Goal: Task Accomplishment & Management: Manage account settings

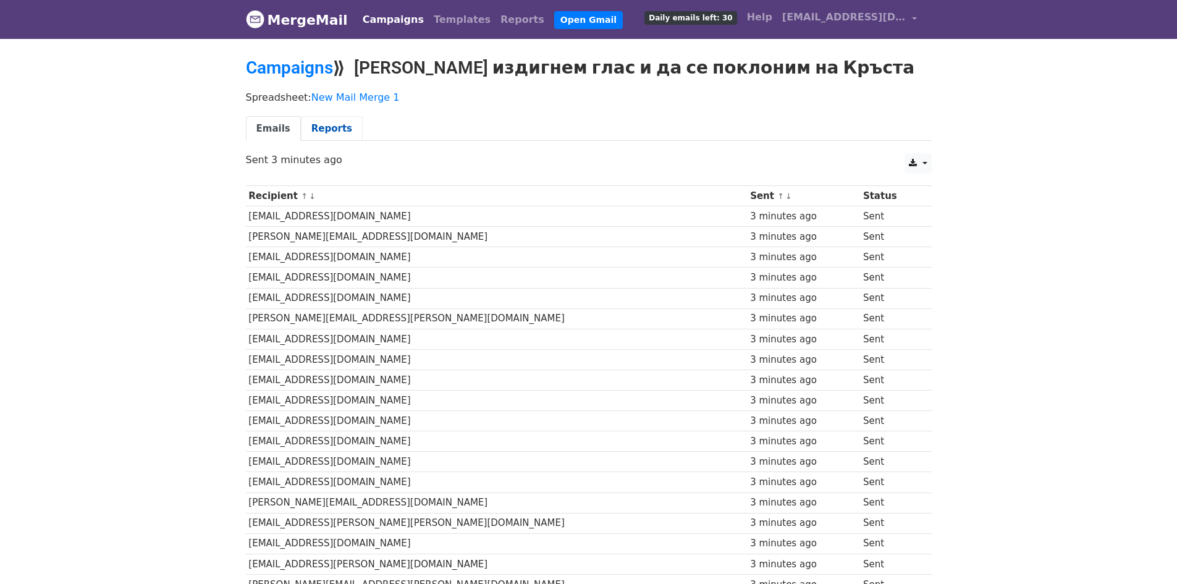
click at [331, 133] on link "Reports" at bounding box center [332, 128] width 62 height 25
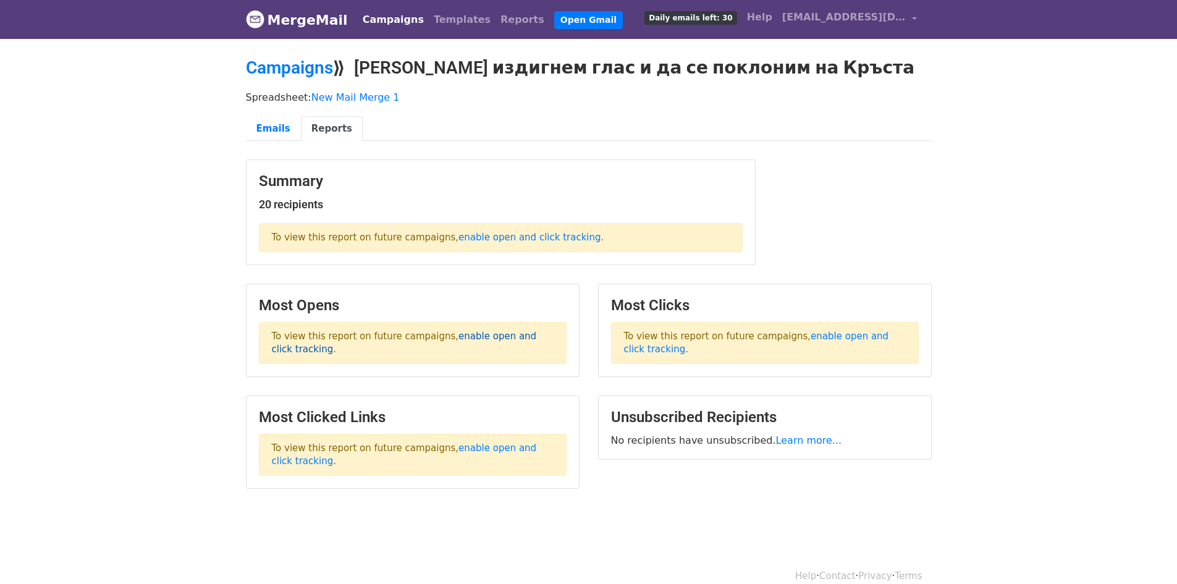
click at [461, 335] on link "enable open and click tracking" at bounding box center [404, 343] width 265 height 24
click at [298, 69] on link "Campaigns" at bounding box center [289, 67] width 87 height 20
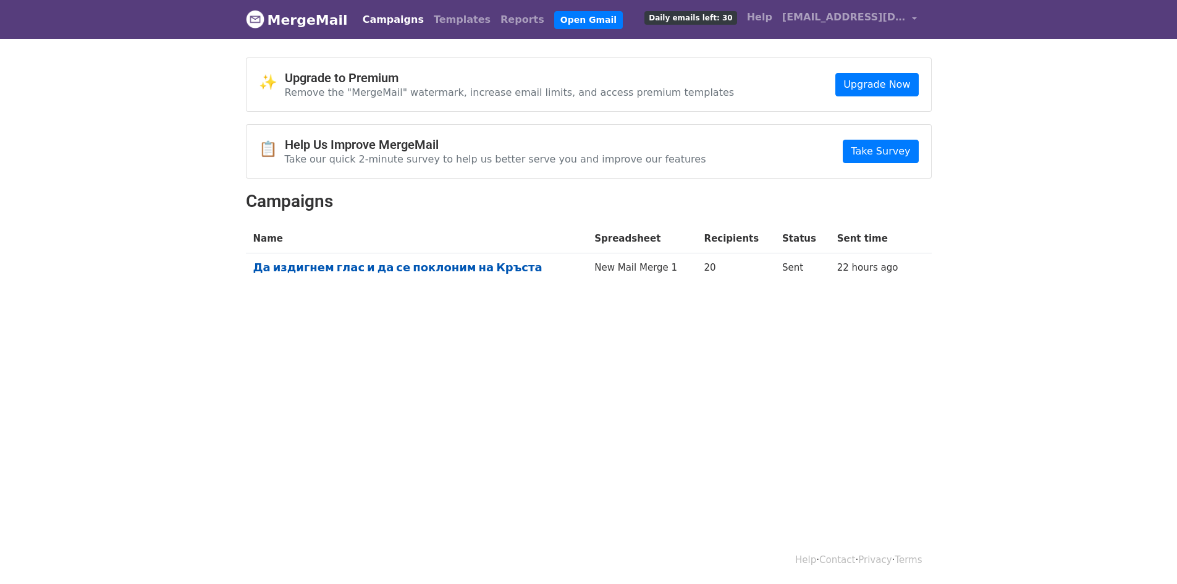
click at [332, 267] on link "Да издигнем глас и да се поклоним на Кръста" at bounding box center [416, 268] width 327 height 14
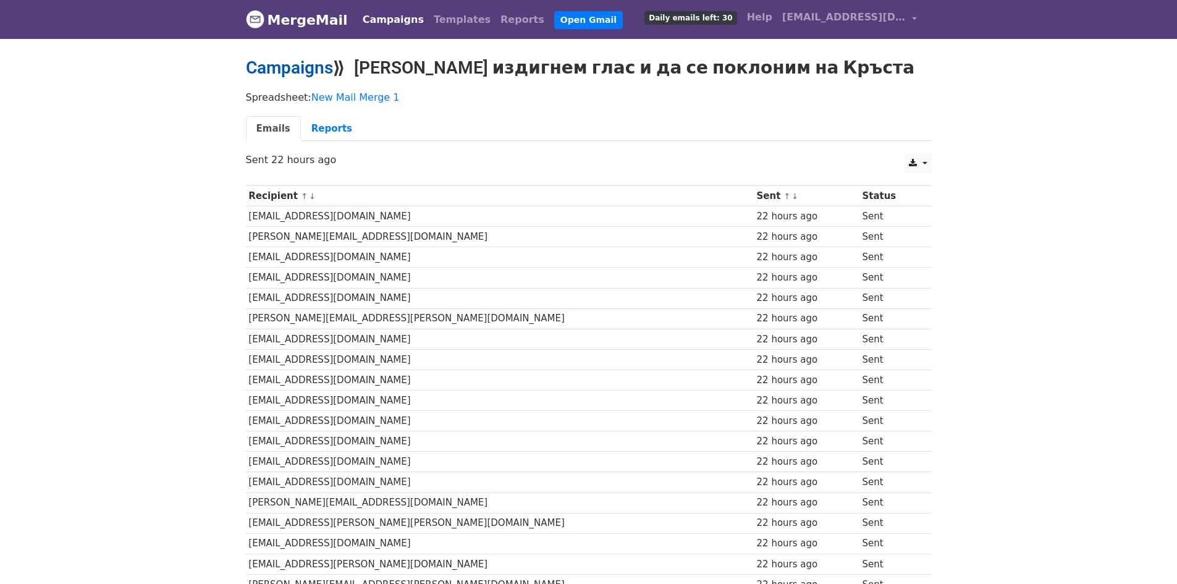
click at [293, 65] on link "Campaigns" at bounding box center [289, 67] width 87 height 20
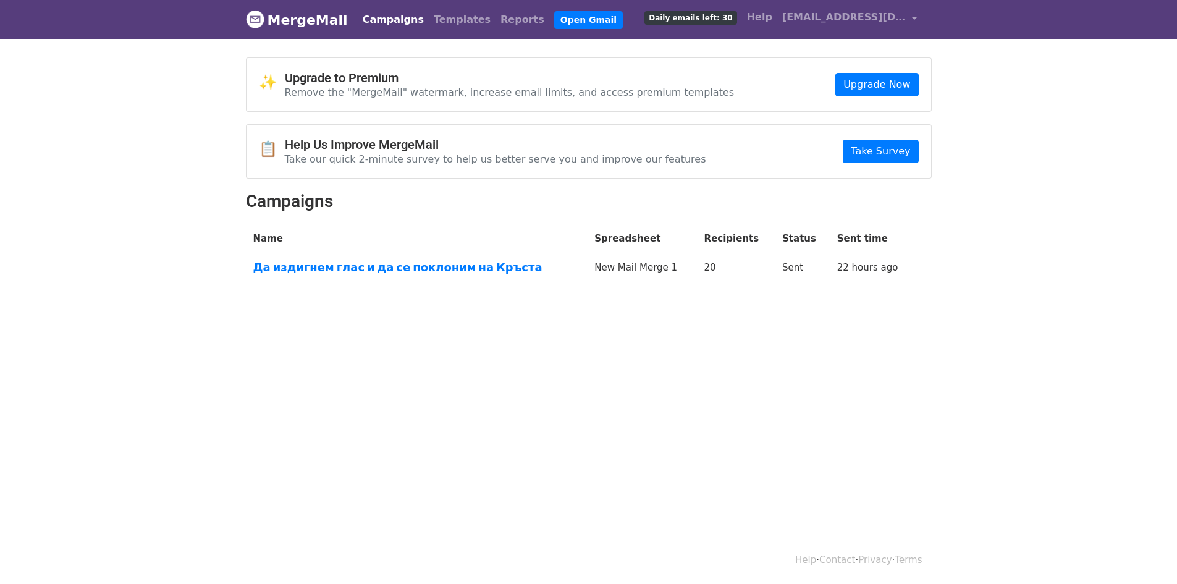
click at [727, 16] on span "Daily emails left: 30" at bounding box center [690, 18] width 92 height 14
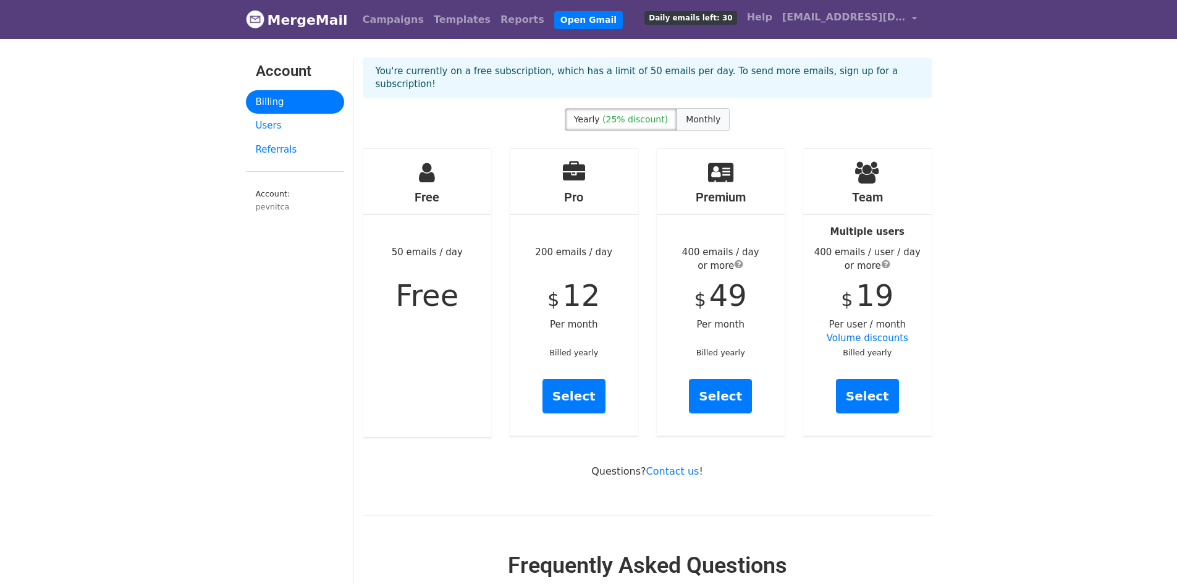
click at [707, 114] on span "Monthly" at bounding box center [703, 119] width 35 height 10
click at [626, 114] on span "(25% discount)" at bounding box center [634, 119] width 65 height 10
click at [268, 127] on link "Users" at bounding box center [295, 126] width 98 height 24
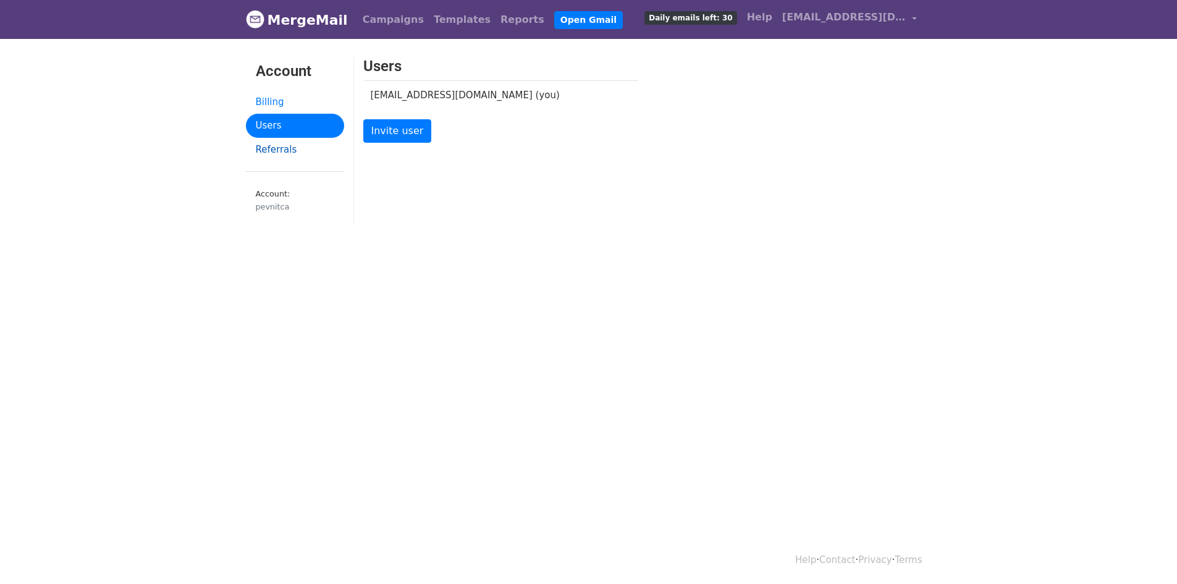
click at [274, 150] on link "Referrals" at bounding box center [295, 150] width 98 height 24
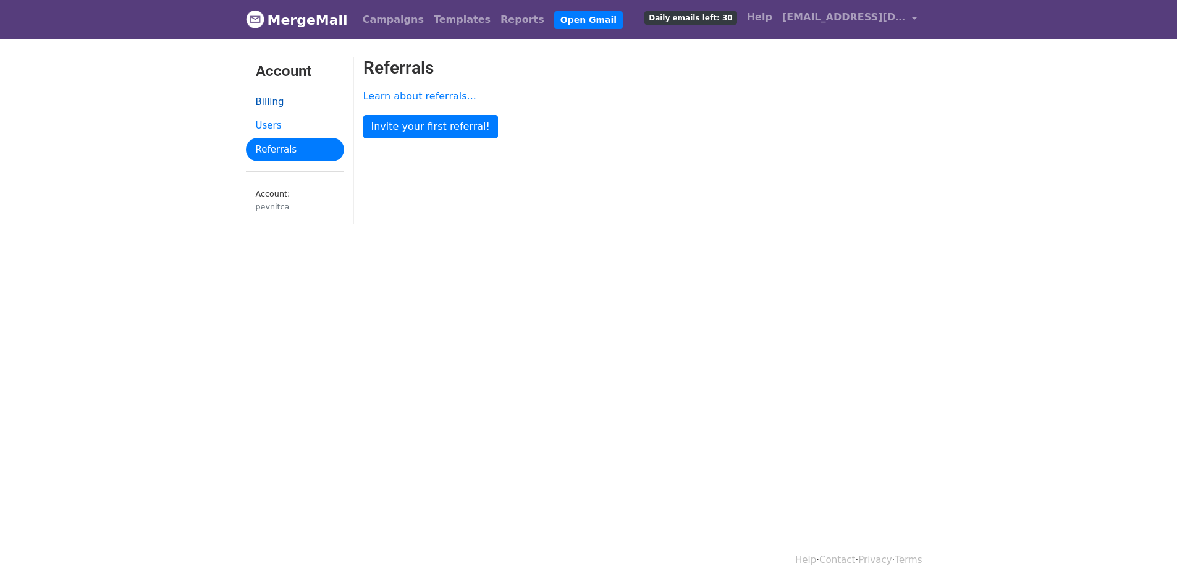
click at [269, 103] on link "Billing" at bounding box center [295, 102] width 98 height 24
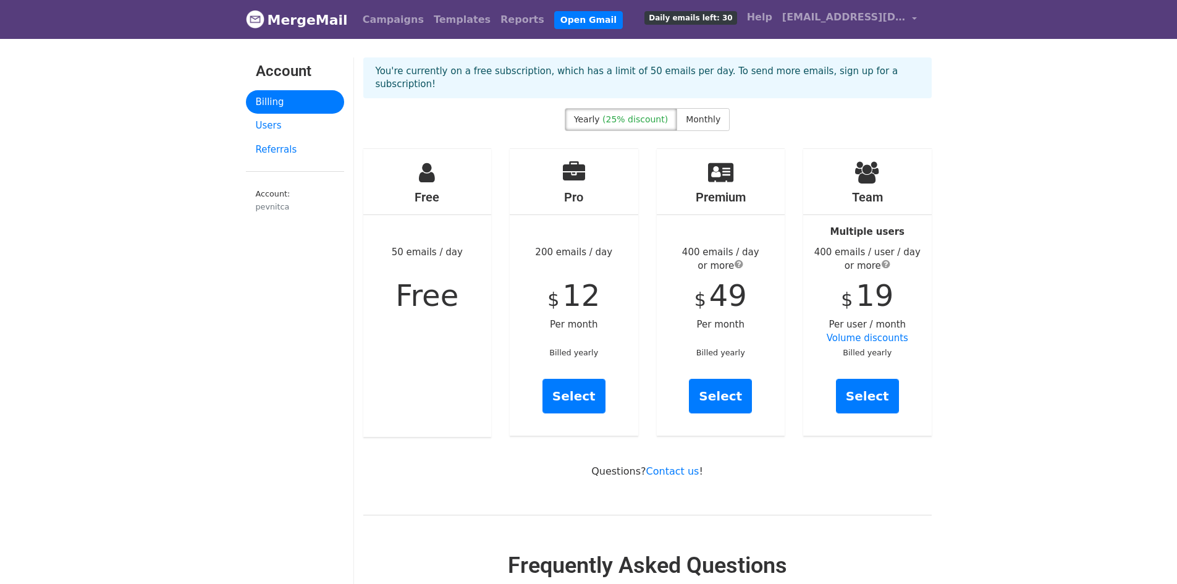
drag, startPoint x: 453, startPoint y: 287, endPoint x: 392, endPoint y: 240, distance: 78.0
click at [392, 240] on div "Free 50 emails / day Free" at bounding box center [427, 293] width 129 height 288
copy div "50 emails / day Free"
click at [452, 290] on span "Free" at bounding box center [426, 295] width 63 height 35
drag, startPoint x: 458, startPoint y: 292, endPoint x: 383, endPoint y: 242, distance: 90.1
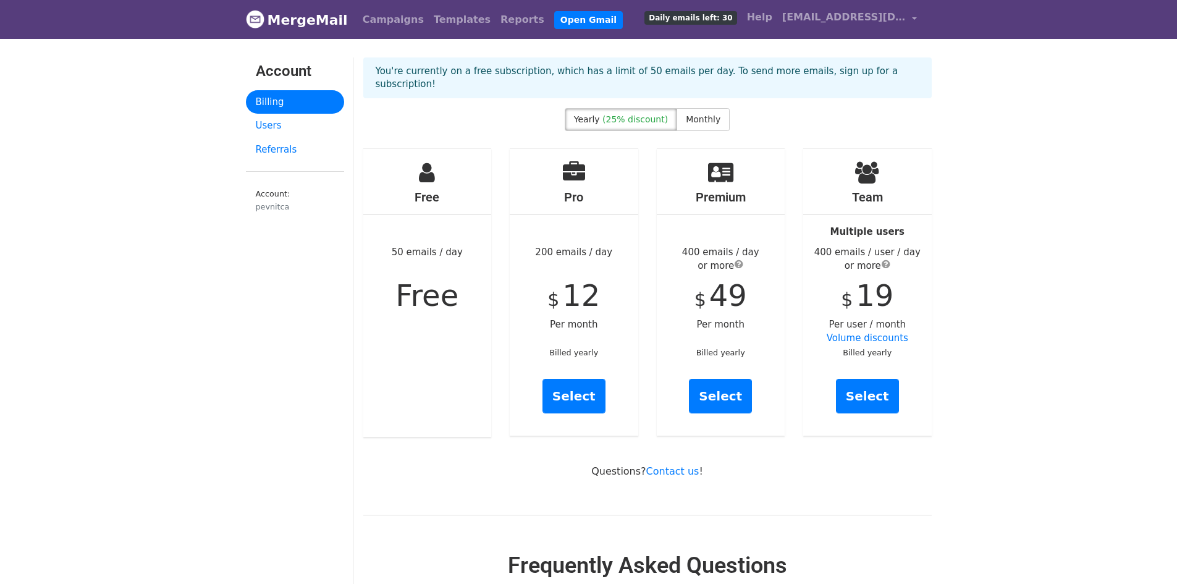
click at [383, 242] on div "Free 50 emails / day Free" at bounding box center [427, 293] width 129 height 288
click at [297, 71] on h3 "Account" at bounding box center [295, 71] width 78 height 18
click at [386, 17] on link "Campaigns" at bounding box center [393, 19] width 71 height 25
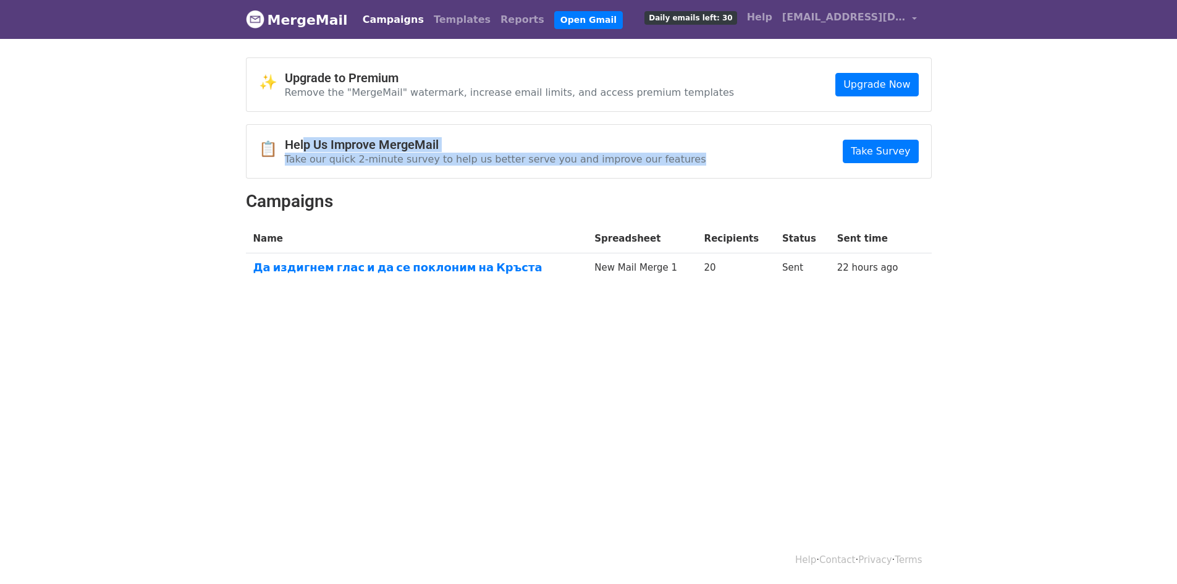
drag, startPoint x: 306, startPoint y: 148, endPoint x: 688, endPoint y: 166, distance: 382.2
click at [688, 166] on div "📋 Help Us Improve MergeMail Take our quick 2-minute survey to help us better se…" at bounding box center [589, 151] width 685 height 53
click at [851, 268] on link "22 hours ago" at bounding box center [867, 267] width 61 height 11
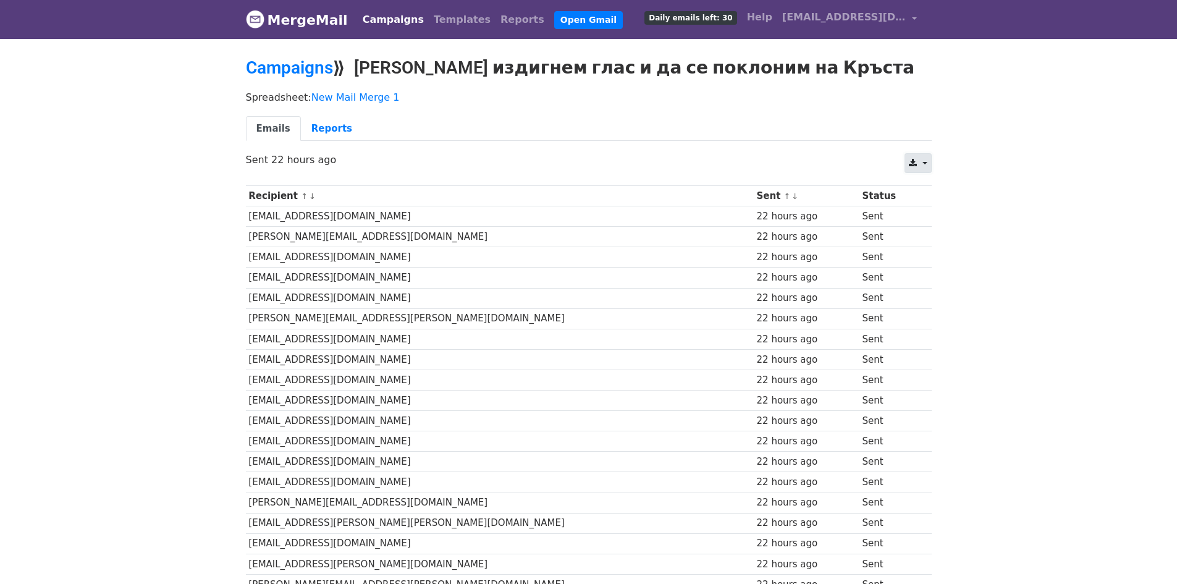
click at [924, 162] on link at bounding box center [917, 163] width 27 height 20
click at [788, 112] on div "Spreadsheet: New Mail Merge 1 Emails Reports" at bounding box center [589, 119] width 704 height 69
